Goal: Check status: Check status

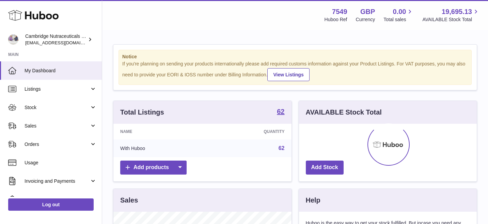
scroll to position [106, 178]
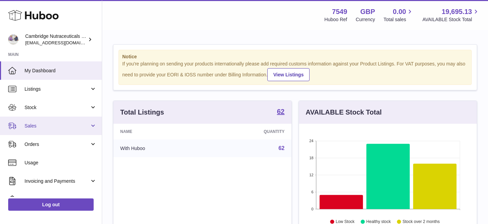
click at [70, 123] on span "Sales" at bounding box center [57, 126] width 65 height 6
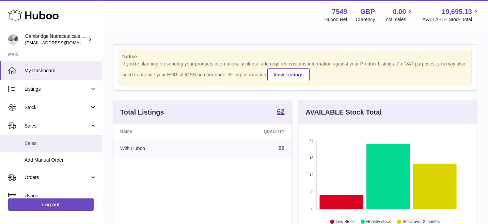
click at [71, 142] on span "Sales" at bounding box center [61, 143] width 72 height 6
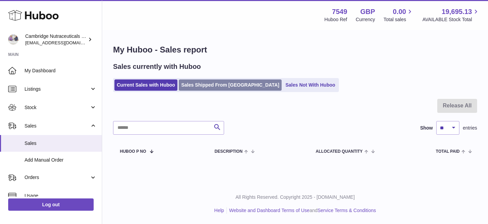
click at [197, 87] on link "Sales Shipped From [GEOGRAPHIC_DATA]" at bounding box center [230, 84] width 103 height 11
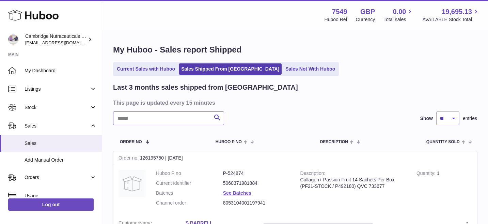
click at [177, 117] on input "text" at bounding box center [168, 118] width 111 height 14
type input "********"
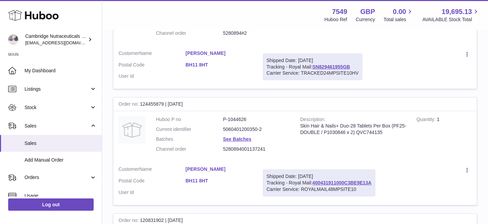
scroll to position [175, 0]
